Goal: Task Accomplishment & Management: Complete application form

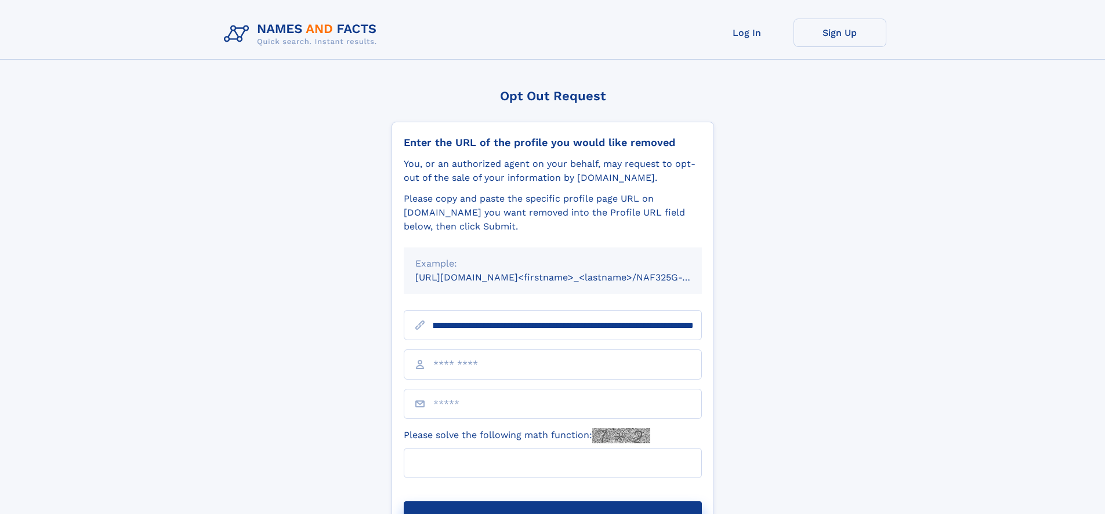
scroll to position [0, 127]
type input "**********"
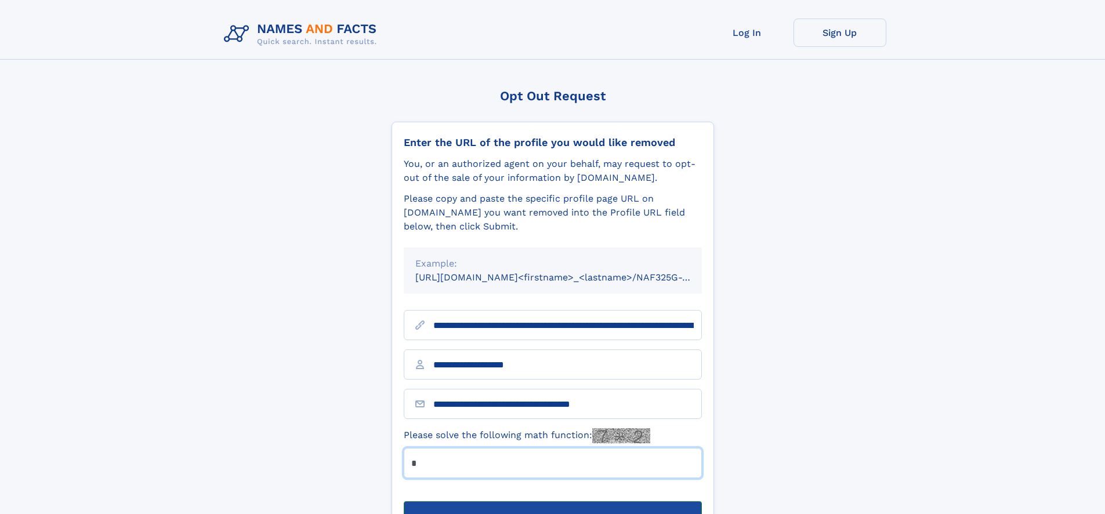
type input "*"
click at [552, 502] on button "Submit Opt Out Request" at bounding box center [553, 520] width 298 height 37
